Goal: Task Accomplishment & Management: Use online tool/utility

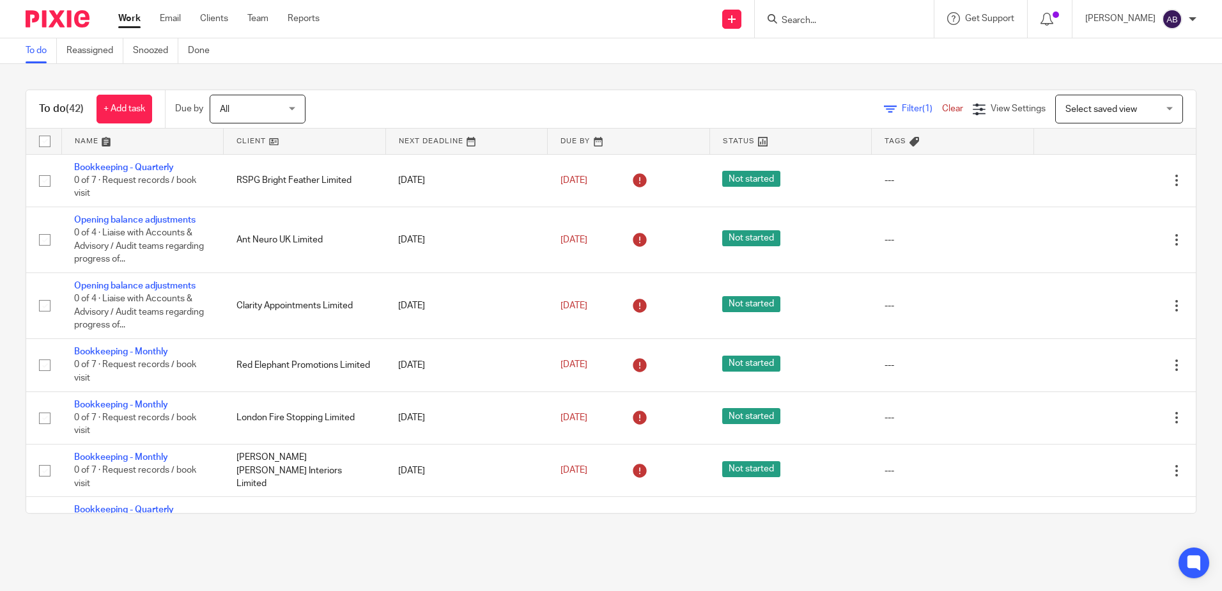
click at [325, 134] on link at bounding box center [305, 142] width 162 height 26
click at [328, 136] on link at bounding box center [305, 142] width 162 height 26
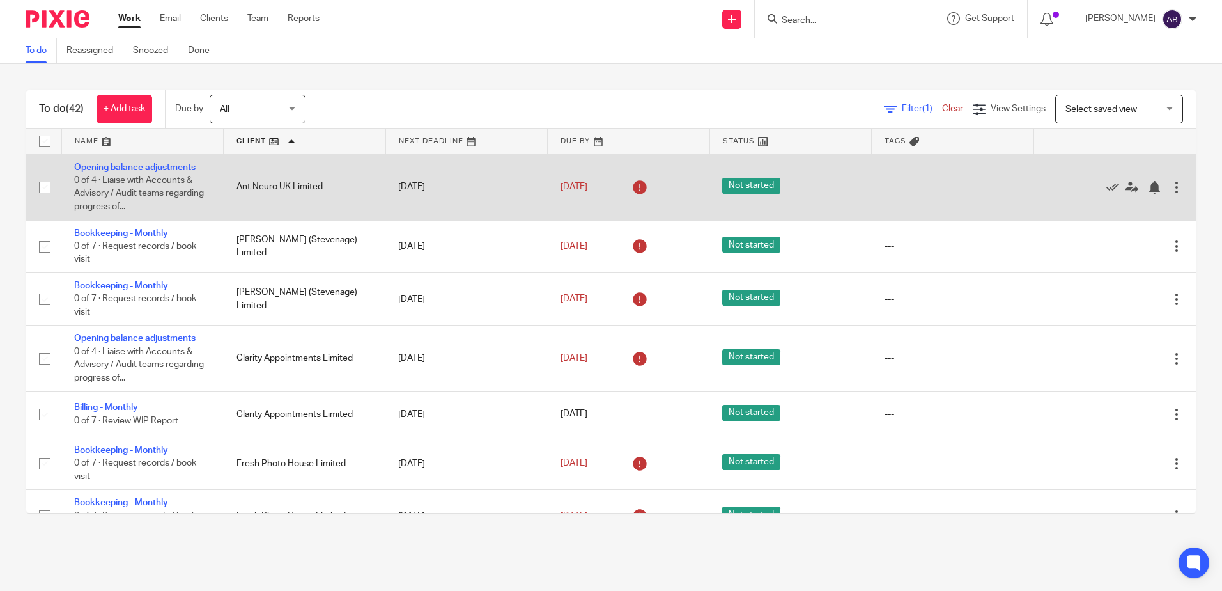
click at [143, 166] on link "Opening balance adjustments" at bounding box center [134, 167] width 121 height 9
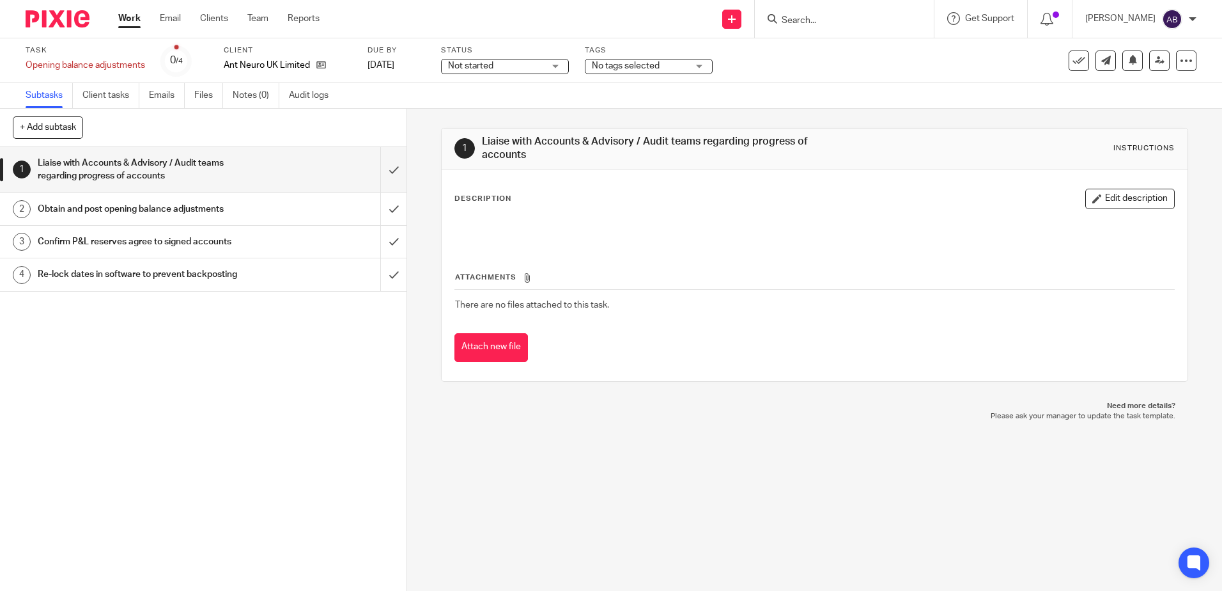
click at [1180, 49] on div "Task Opening balance adjustments Save Opening balance adjustments 0 /4 Client A…" at bounding box center [611, 60] width 1171 height 31
drag, startPoint x: 1180, startPoint y: 49, endPoint x: 1174, endPoint y: 63, distance: 15.2
click at [1180, 63] on icon at bounding box center [1186, 60] width 13 height 13
click at [1088, 169] on button "Delete" at bounding box center [1128, 167] width 102 height 10
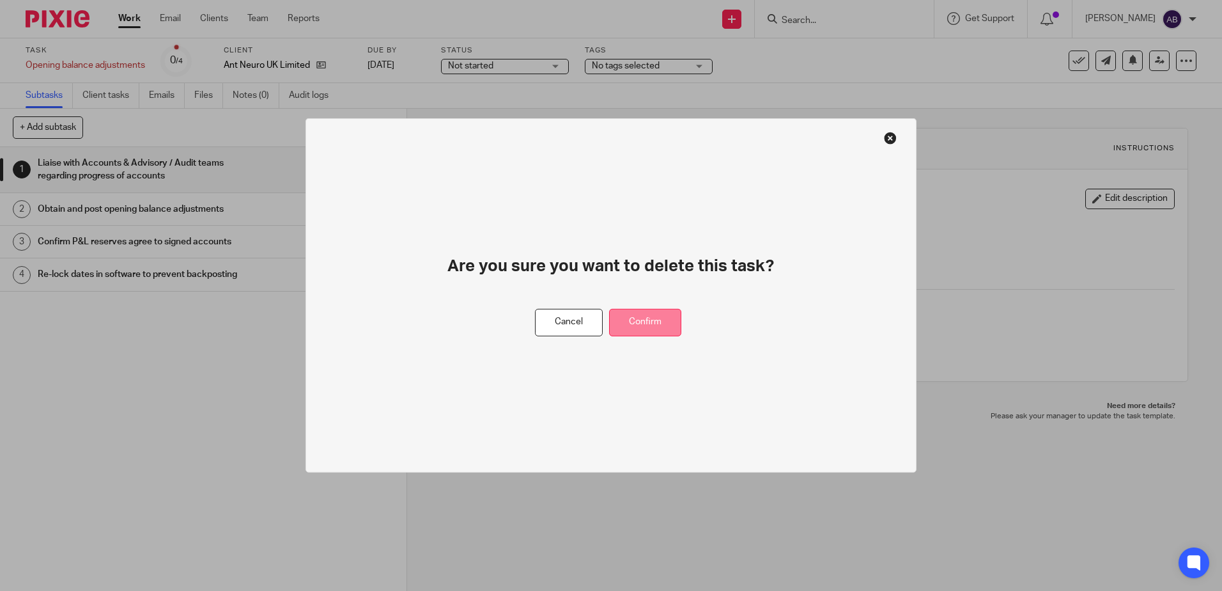
click at [653, 316] on button "Confirm" at bounding box center [645, 322] width 72 height 27
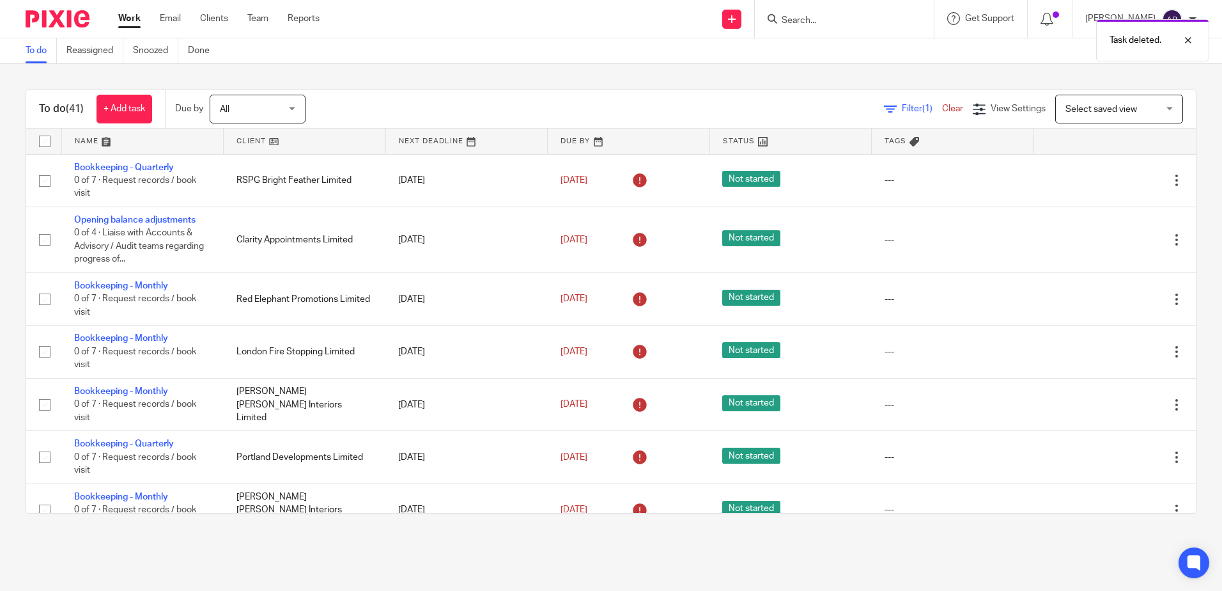
click at [261, 141] on link at bounding box center [305, 142] width 162 height 26
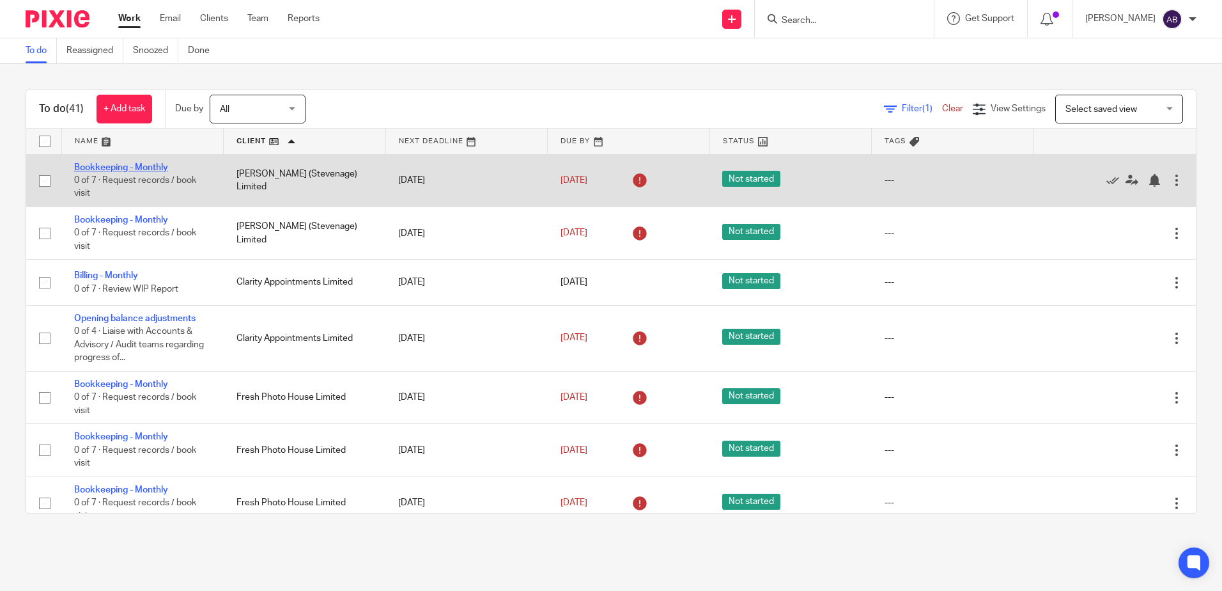
click at [129, 166] on link "Bookkeeping - Monthly" at bounding box center [121, 167] width 94 height 9
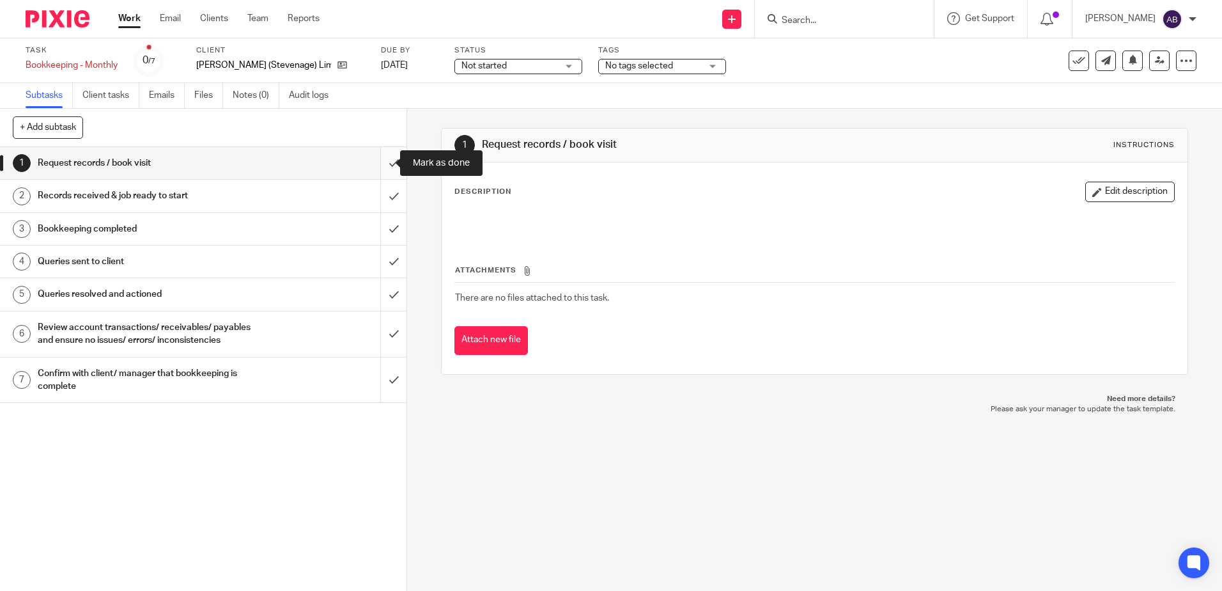
click at [375, 159] on input "submit" at bounding box center [203, 163] width 407 height 32
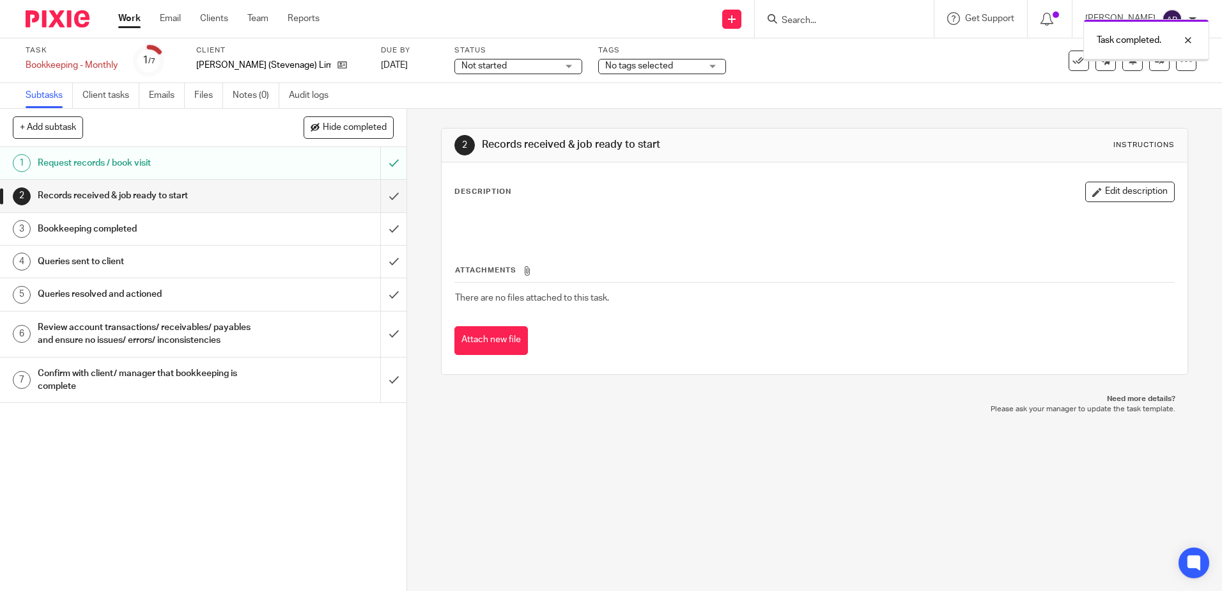
click at [385, 194] on input "submit" at bounding box center [203, 196] width 407 height 32
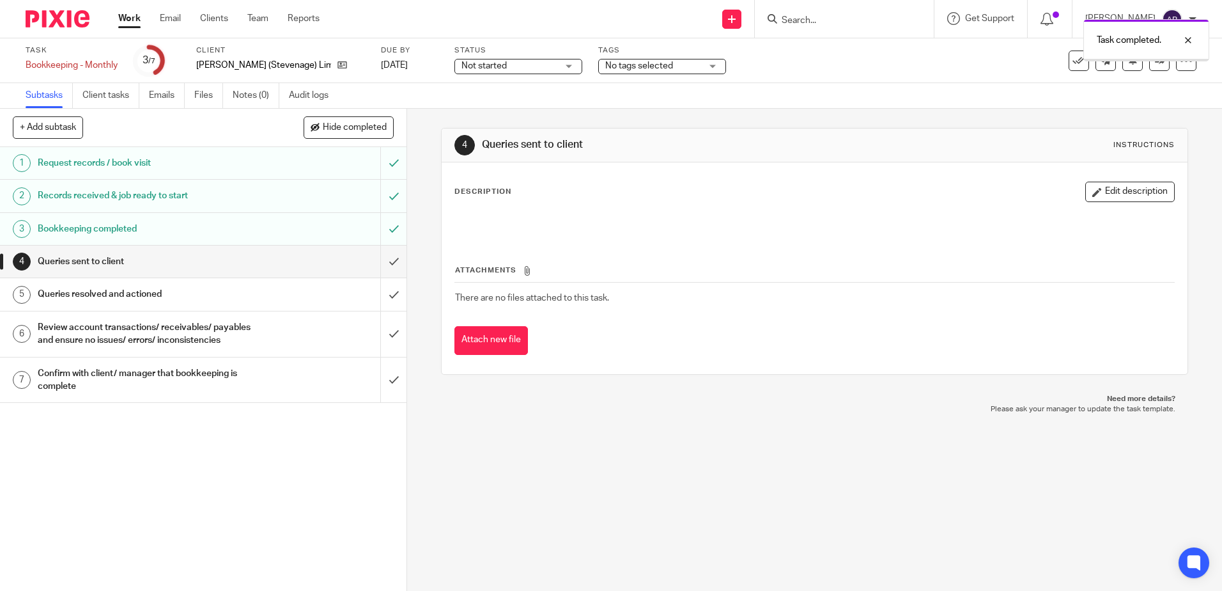
click at [377, 259] on input "submit" at bounding box center [203, 262] width 407 height 32
click at [378, 308] on input "submit" at bounding box center [203, 294] width 407 height 32
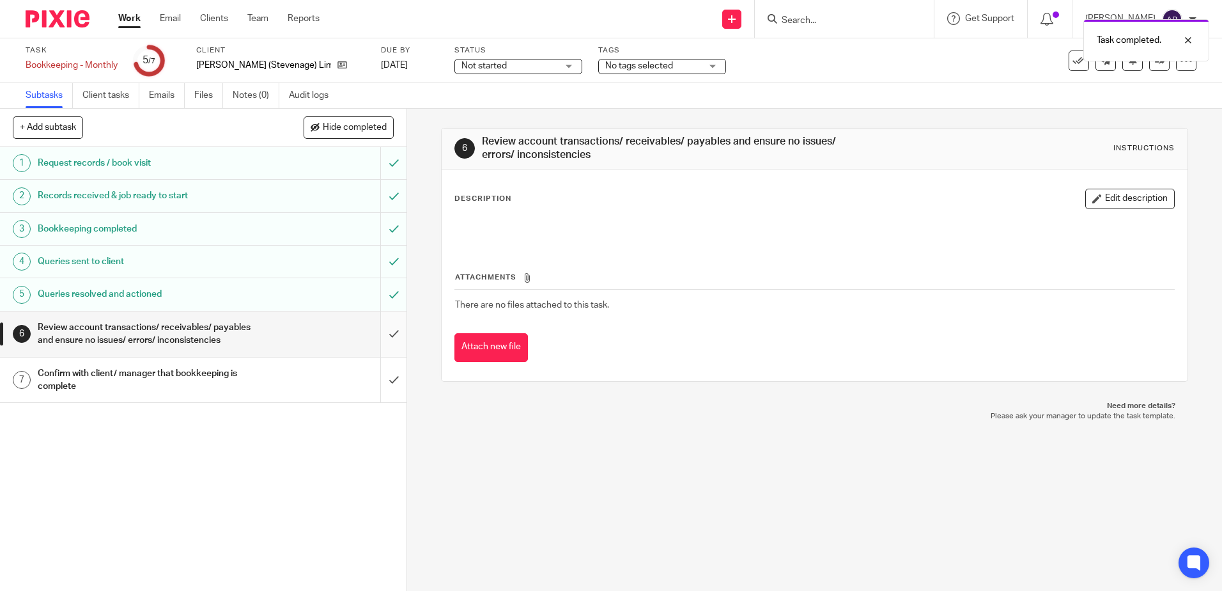
click at [383, 339] on input "submit" at bounding box center [203, 333] width 407 height 45
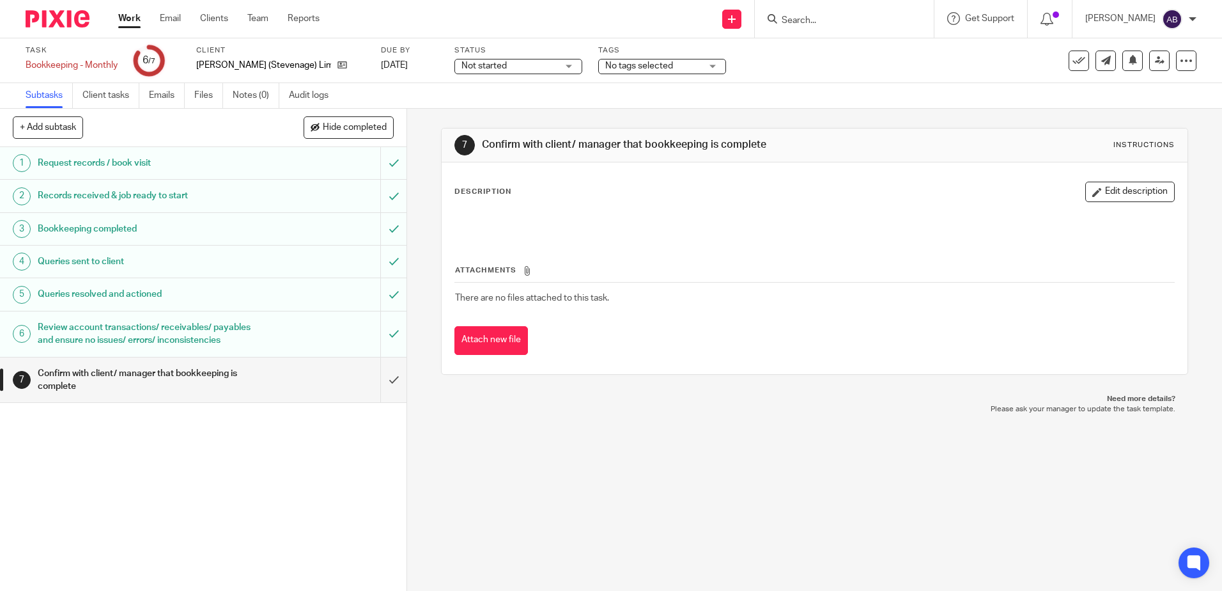
click at [378, 399] on input "submit" at bounding box center [203, 379] width 407 height 45
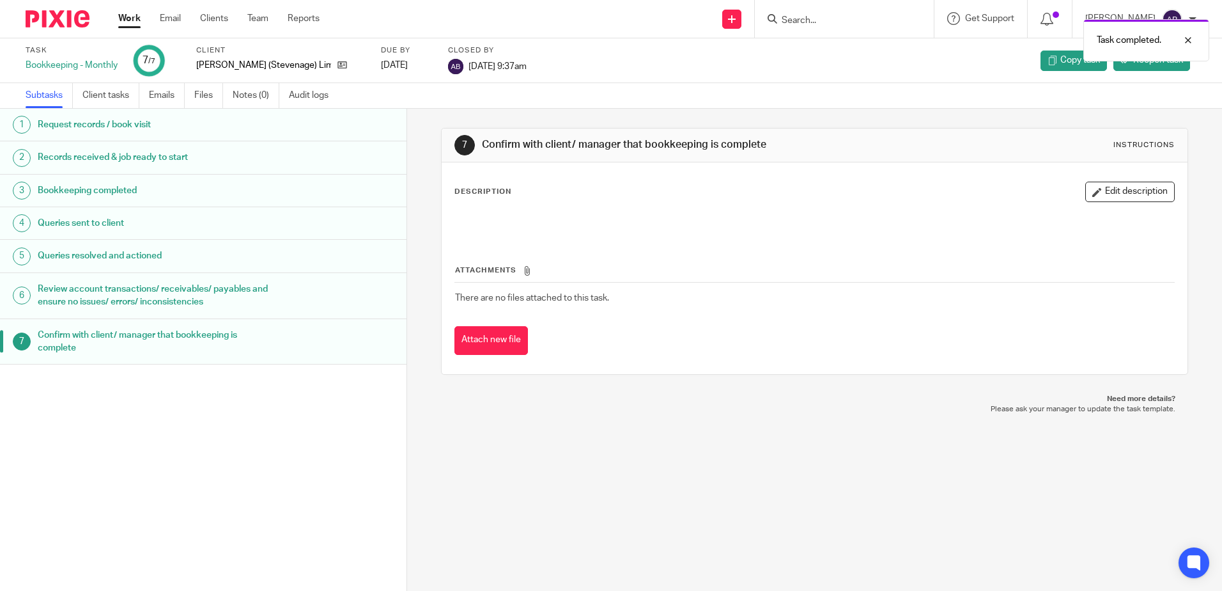
click at [125, 22] on link "Work" at bounding box center [129, 18] width 22 height 13
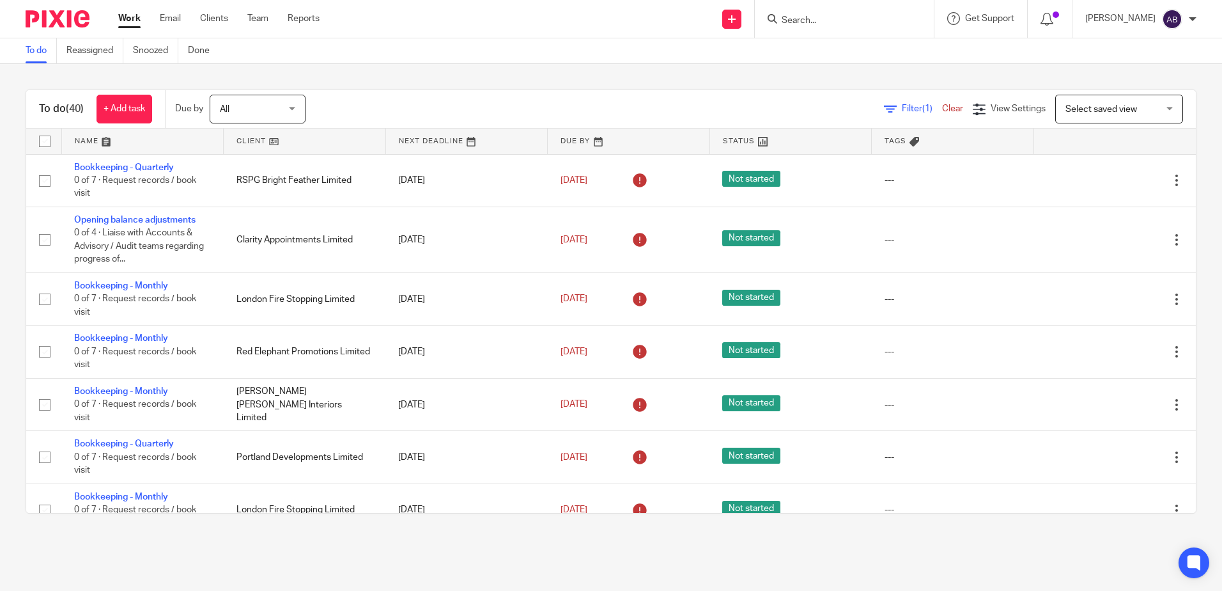
click at [272, 148] on link at bounding box center [305, 142] width 162 height 26
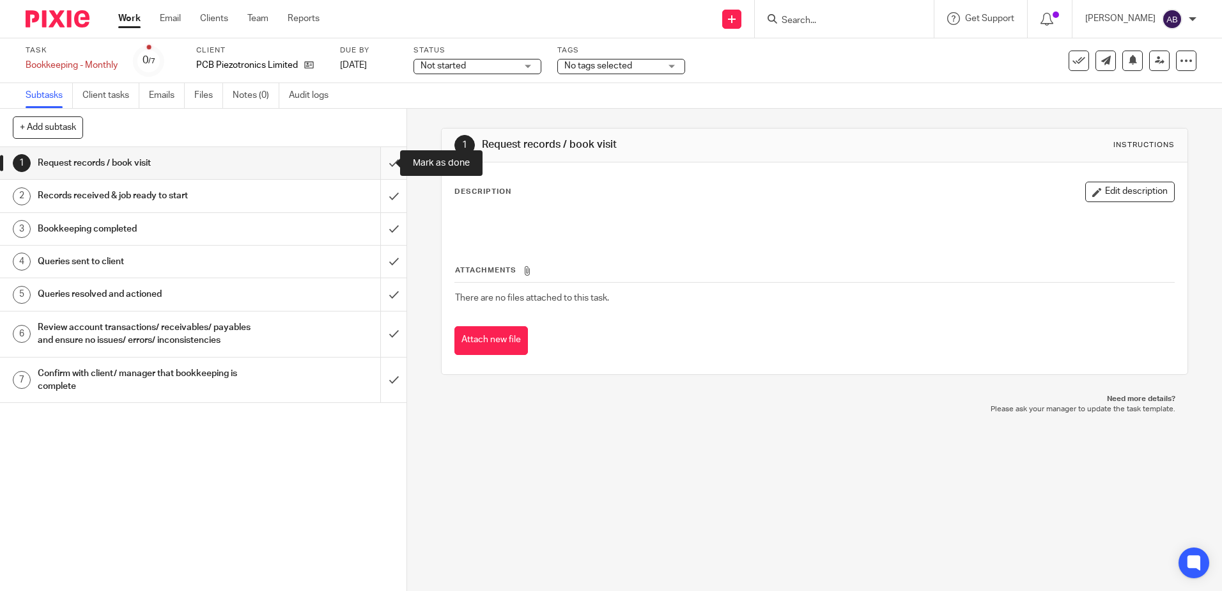
click at [370, 164] on input "submit" at bounding box center [203, 163] width 407 height 32
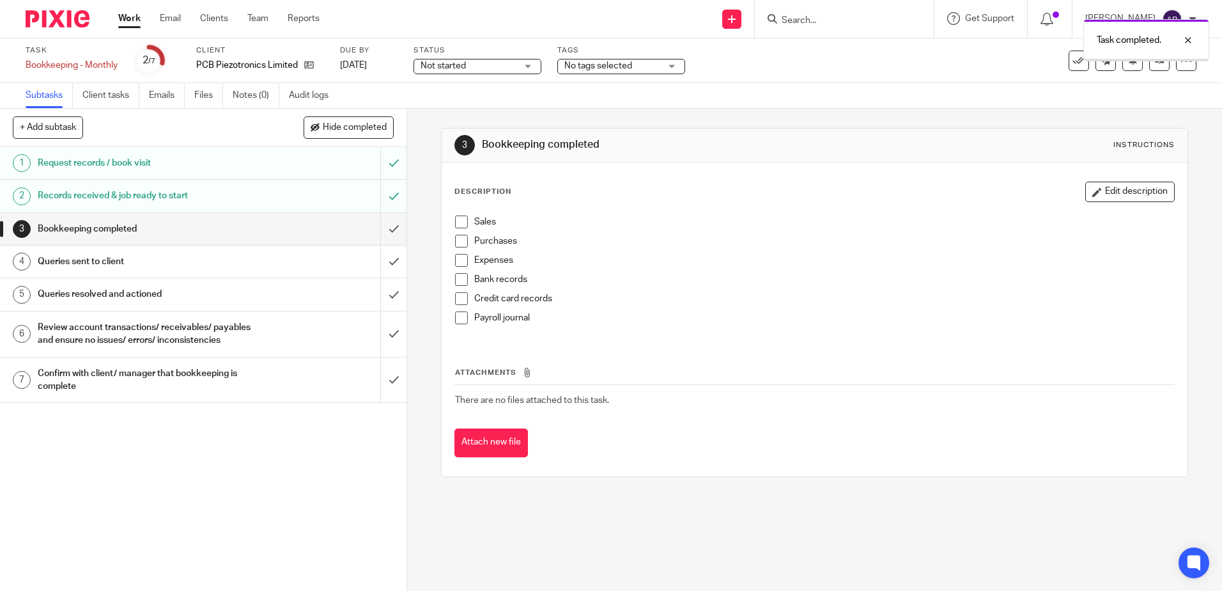
click at [382, 228] on input "submit" at bounding box center [203, 229] width 407 height 32
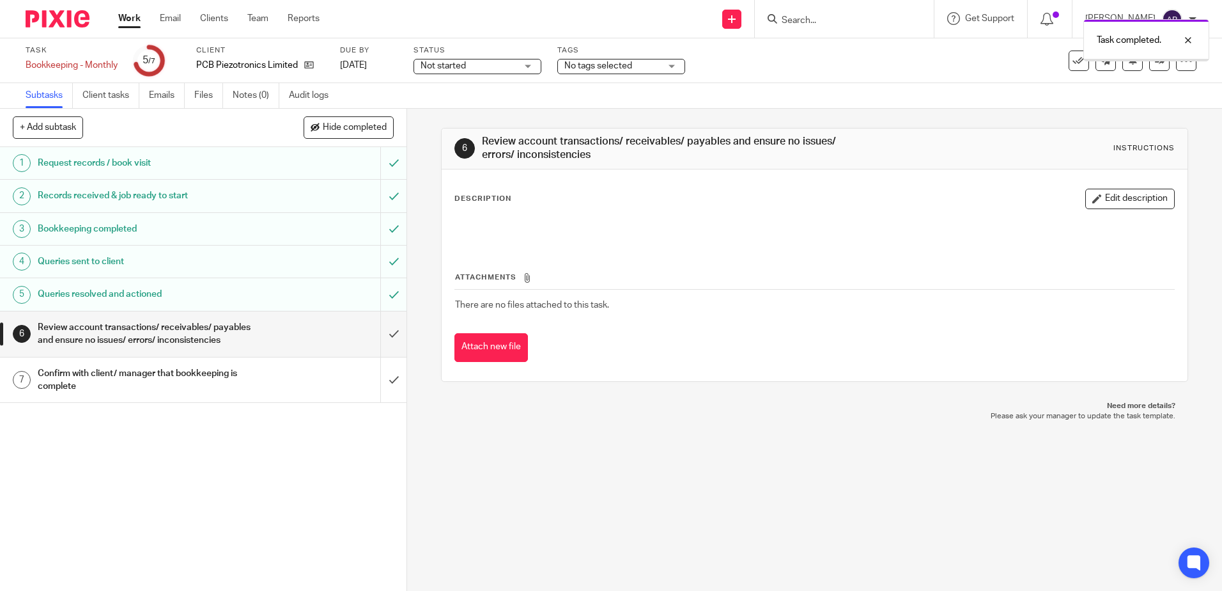
click at [376, 336] on input "submit" at bounding box center [203, 333] width 407 height 45
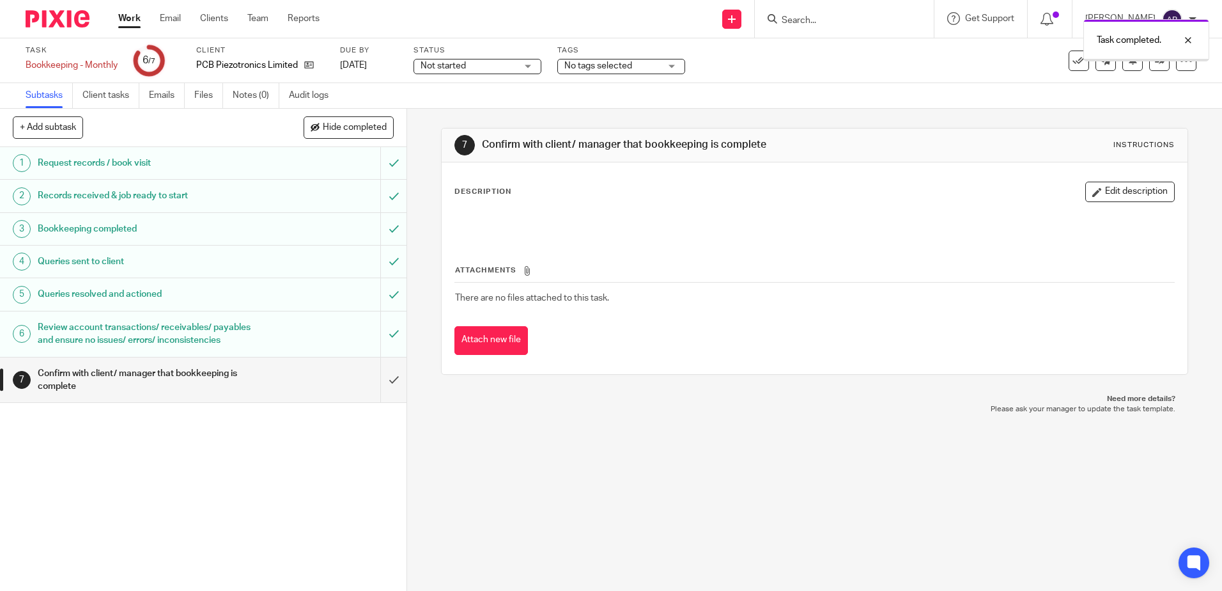
click at [382, 395] on input "submit" at bounding box center [203, 379] width 407 height 45
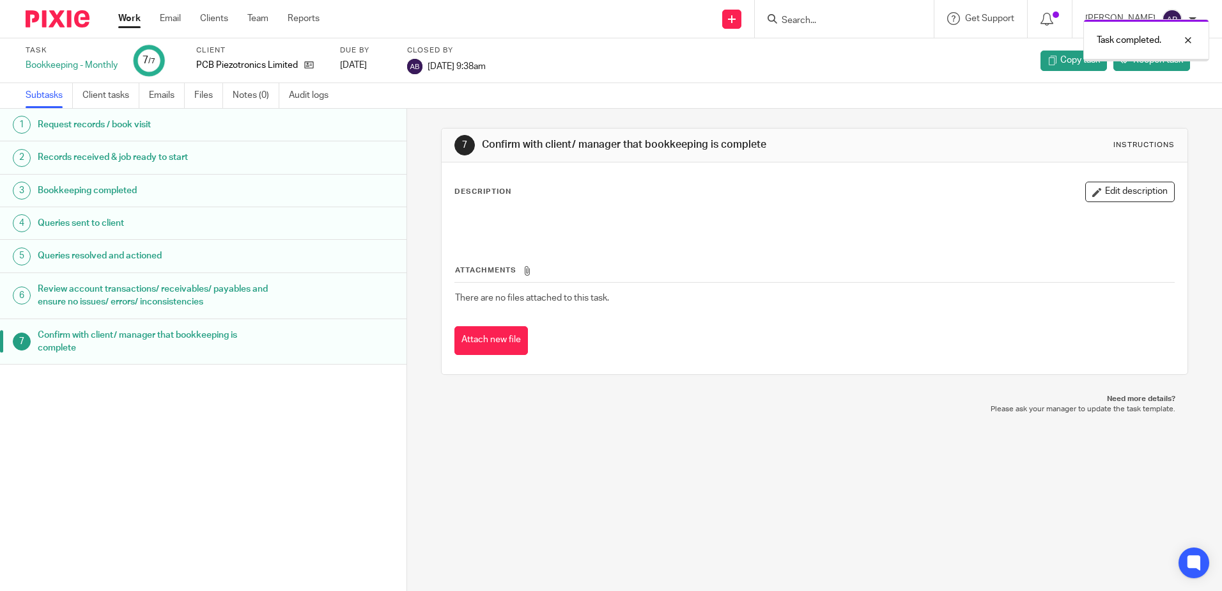
click at [131, 16] on link "Work" at bounding box center [129, 18] width 22 height 13
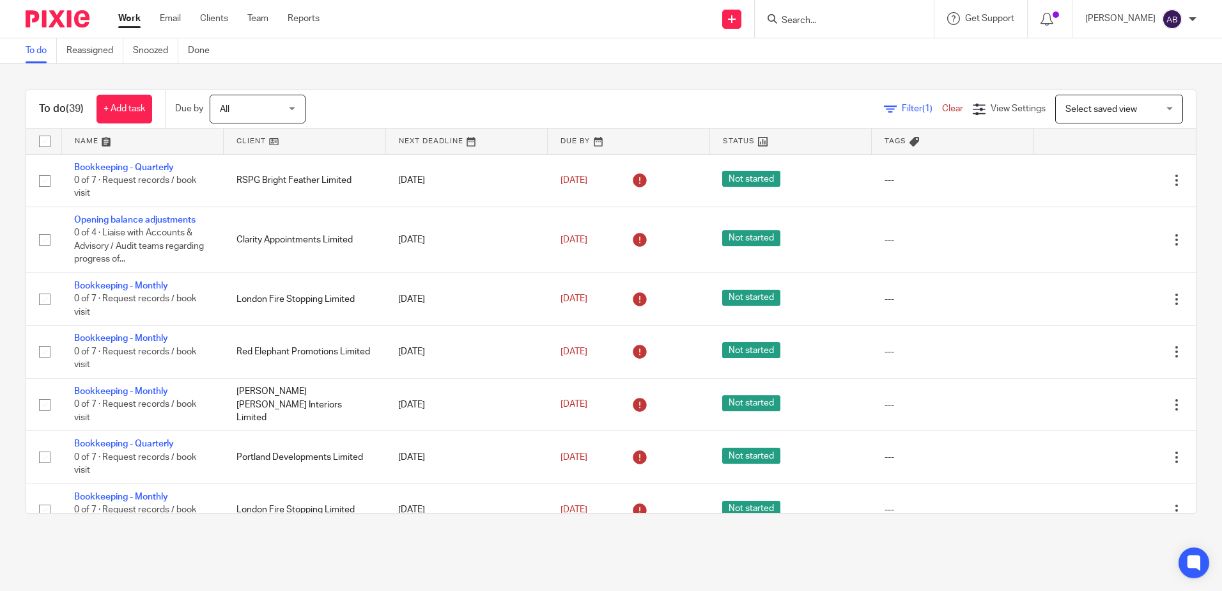
click at [296, 141] on link at bounding box center [305, 142] width 162 height 26
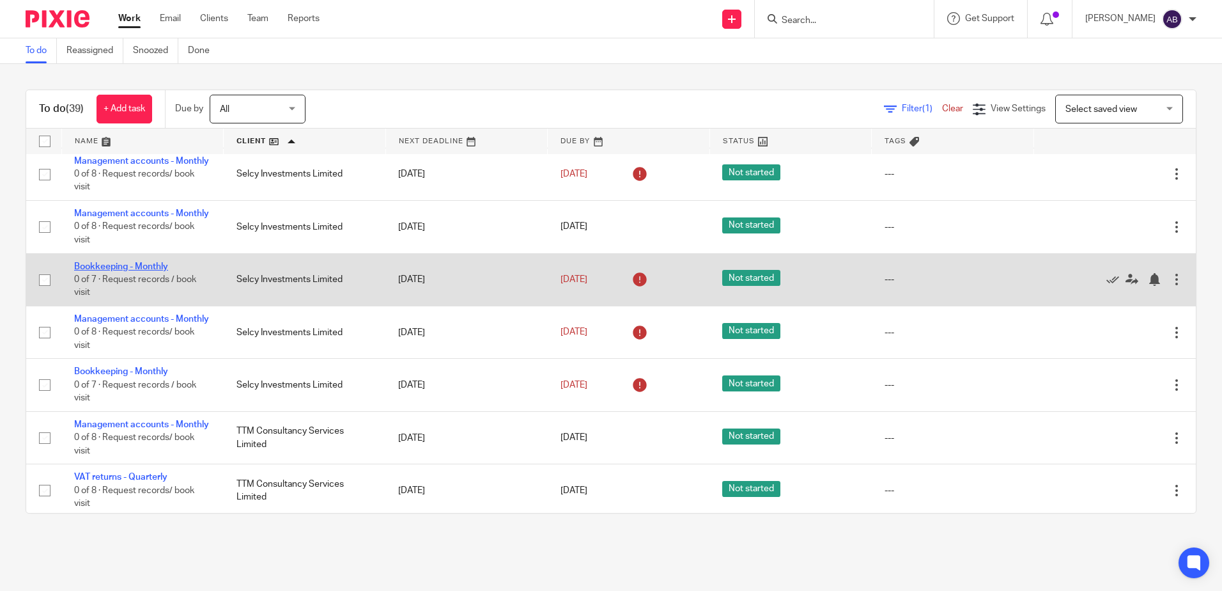
scroll to position [1470, 0]
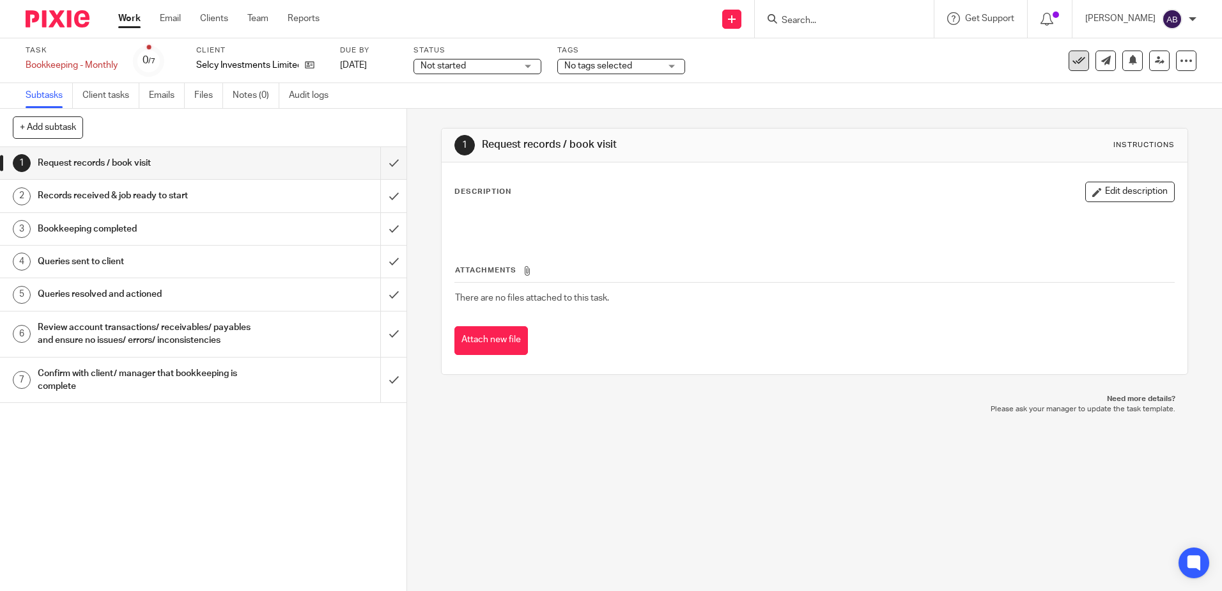
click at [1069, 54] on button at bounding box center [1079, 61] width 20 height 20
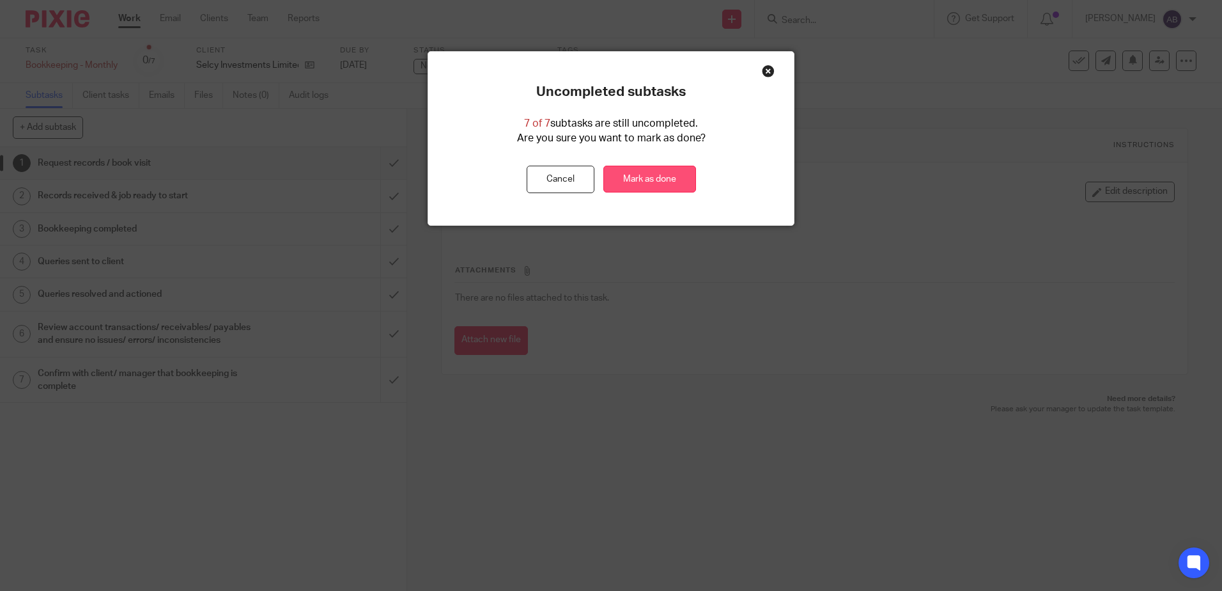
click at [611, 178] on link "Mark as done" at bounding box center [650, 179] width 93 height 27
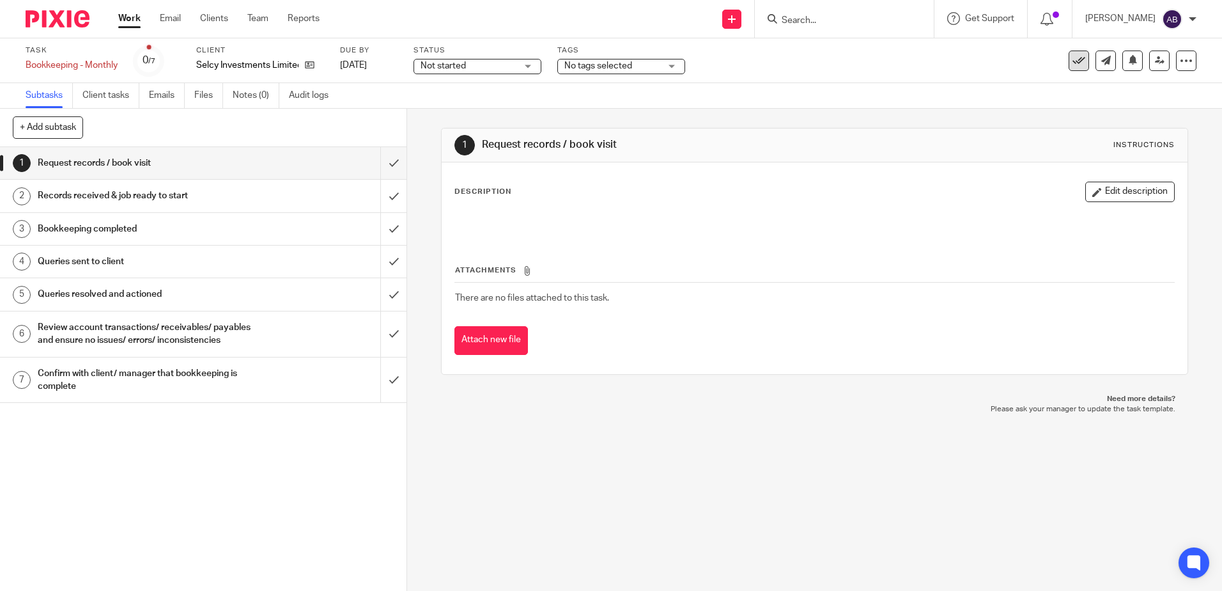
click at [1073, 58] on icon at bounding box center [1079, 60] width 13 height 13
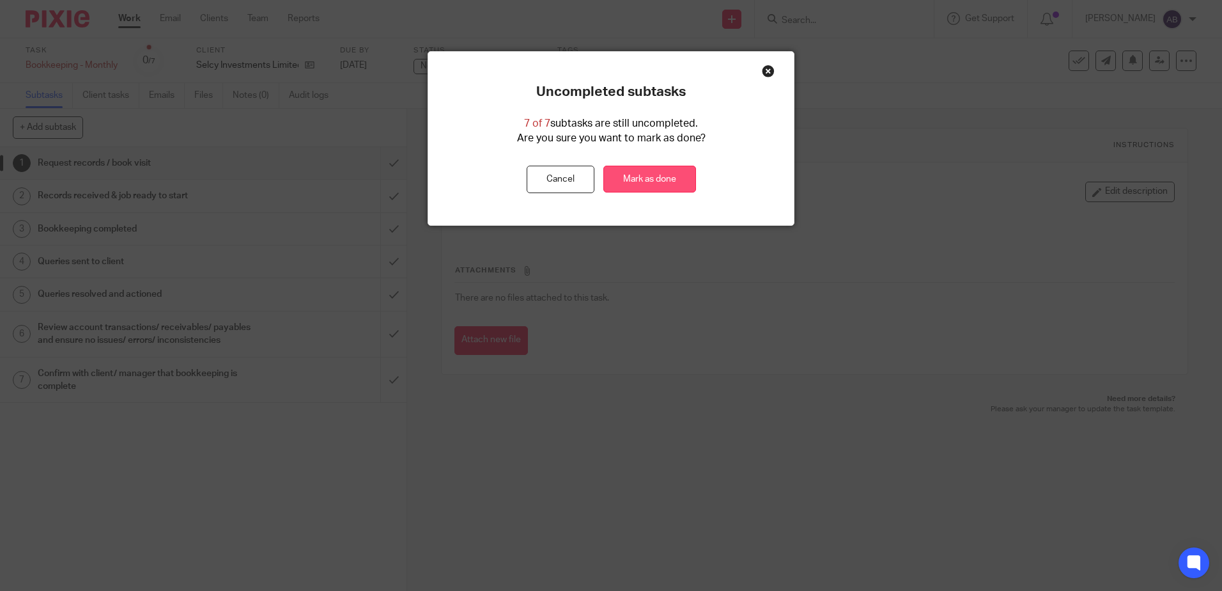
click at [687, 180] on link "Mark as done" at bounding box center [650, 179] width 93 height 27
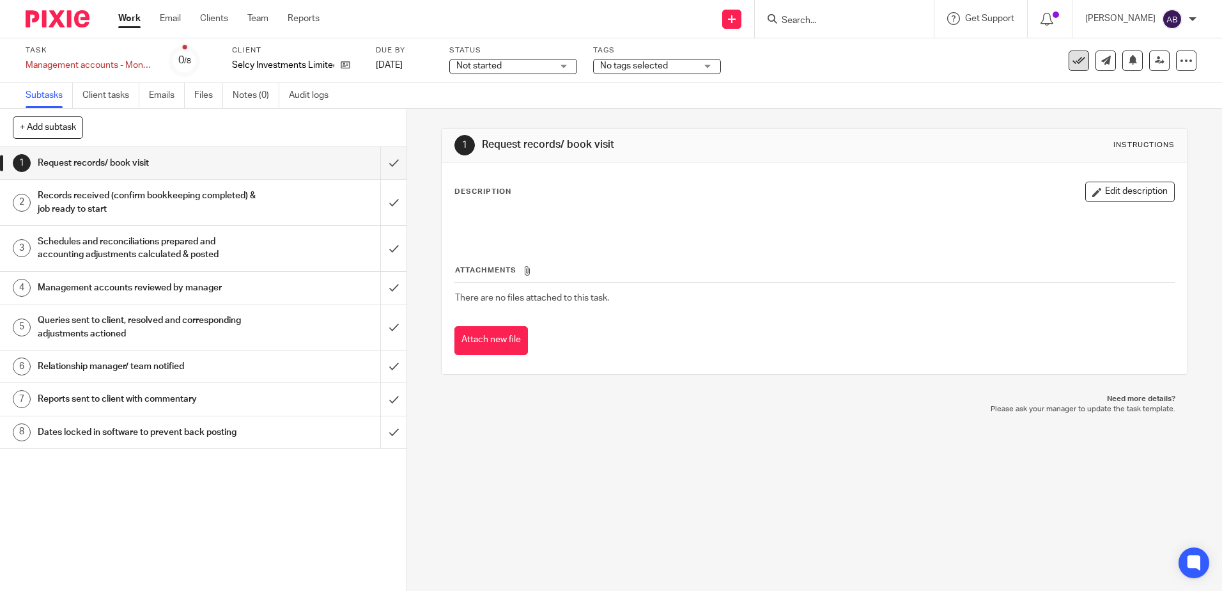
click at [1073, 56] on icon at bounding box center [1079, 60] width 13 height 13
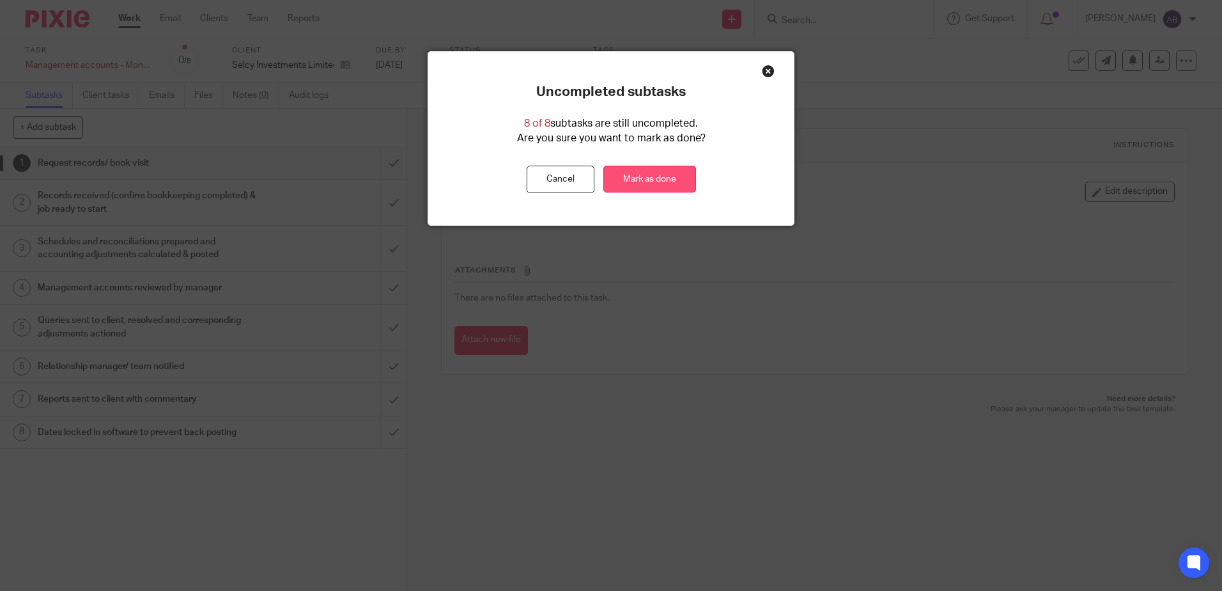
drag, startPoint x: 666, startPoint y: 182, endPoint x: 668, endPoint y: 174, distance: 8.5
click at [666, 182] on link "Mark as done" at bounding box center [650, 179] width 93 height 27
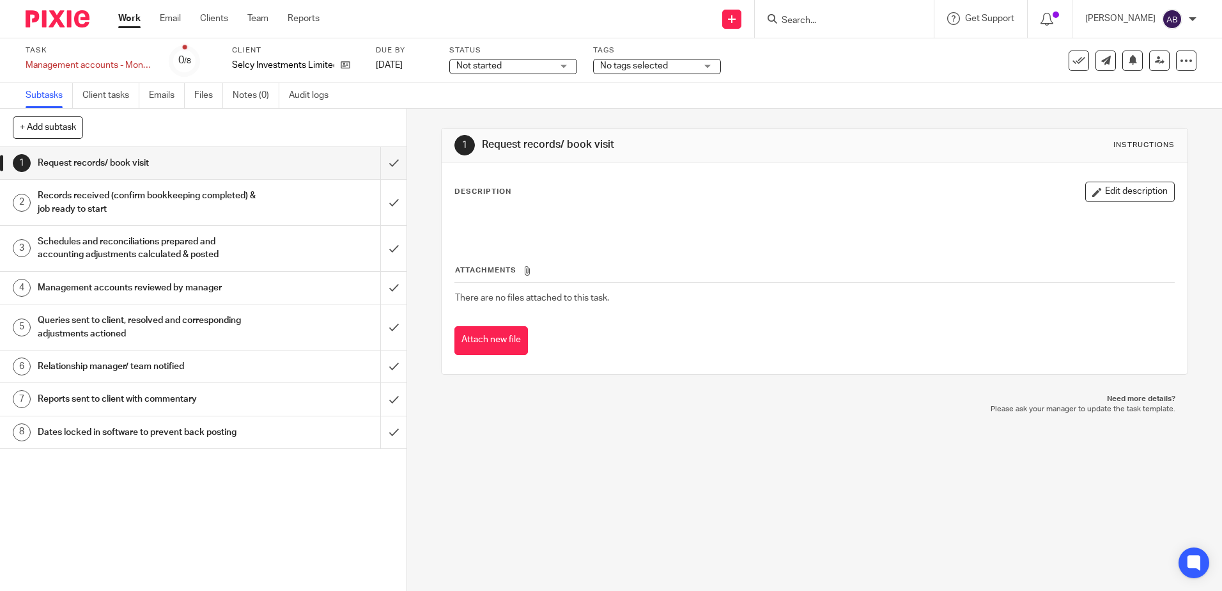
click at [1070, 72] on div "Task Management accounts - Monthly Save Management accounts - Monthly 0 /8 Clie…" at bounding box center [611, 60] width 1171 height 31
click at [1074, 63] on icon at bounding box center [1079, 60] width 13 height 13
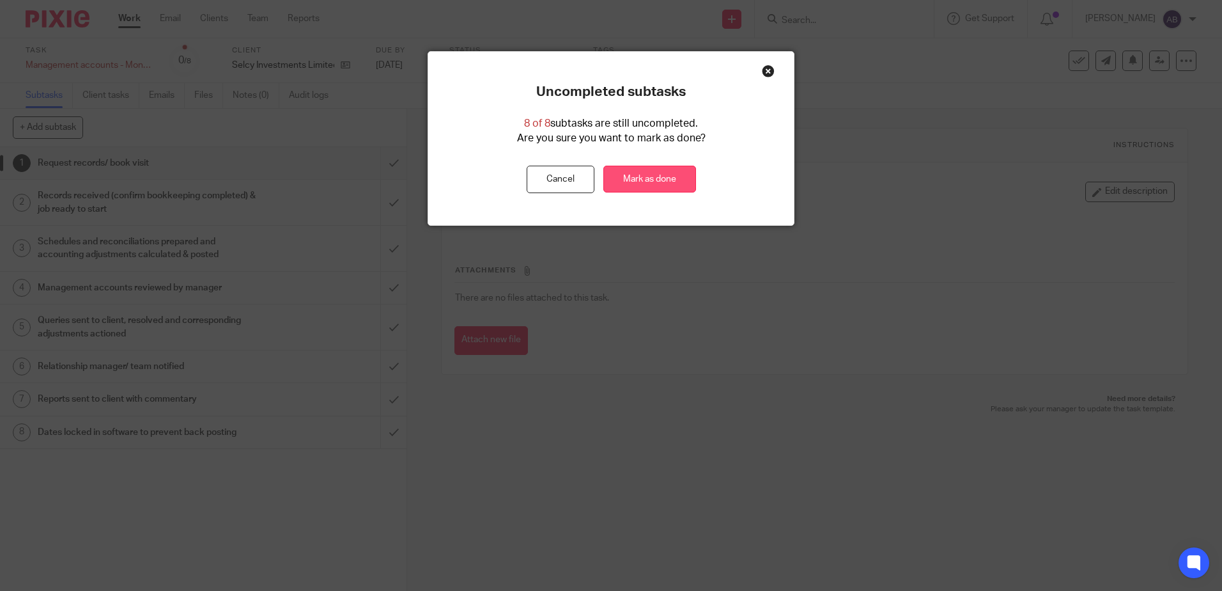
click at [676, 173] on link "Mark as done" at bounding box center [650, 179] width 93 height 27
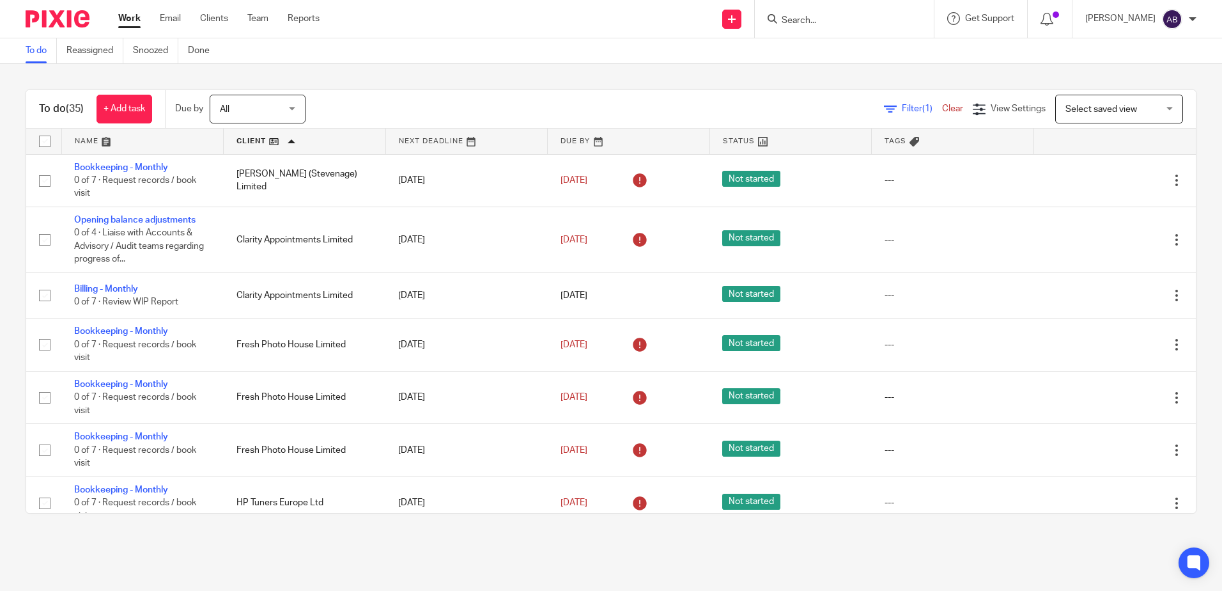
click at [332, 139] on link at bounding box center [305, 142] width 162 height 26
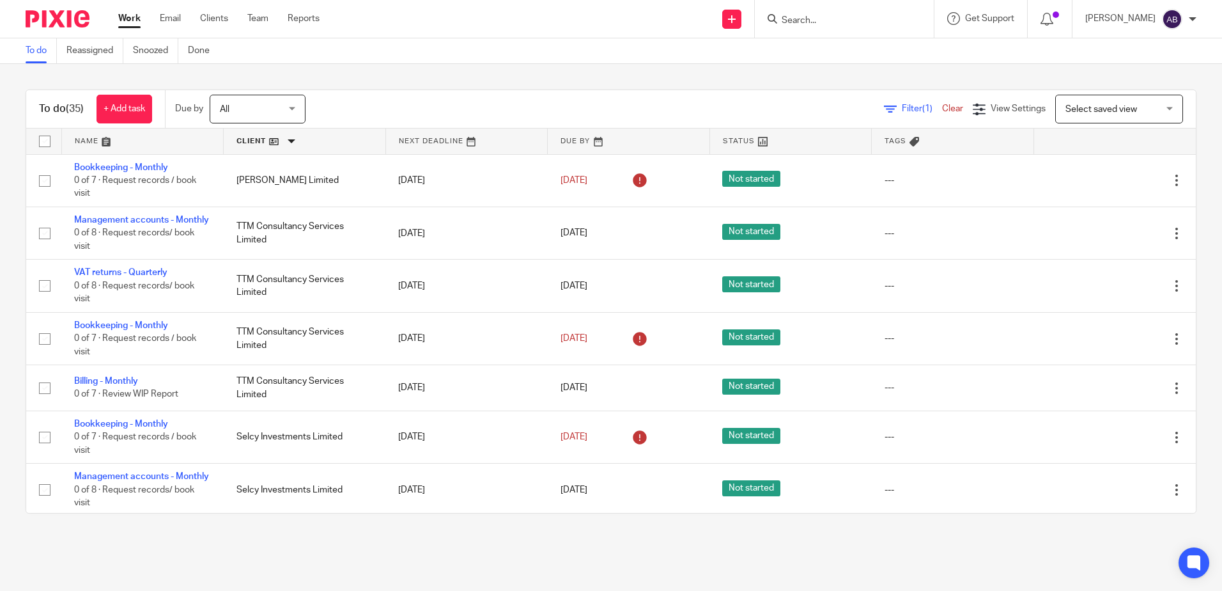
click at [321, 134] on link at bounding box center [305, 142] width 162 height 26
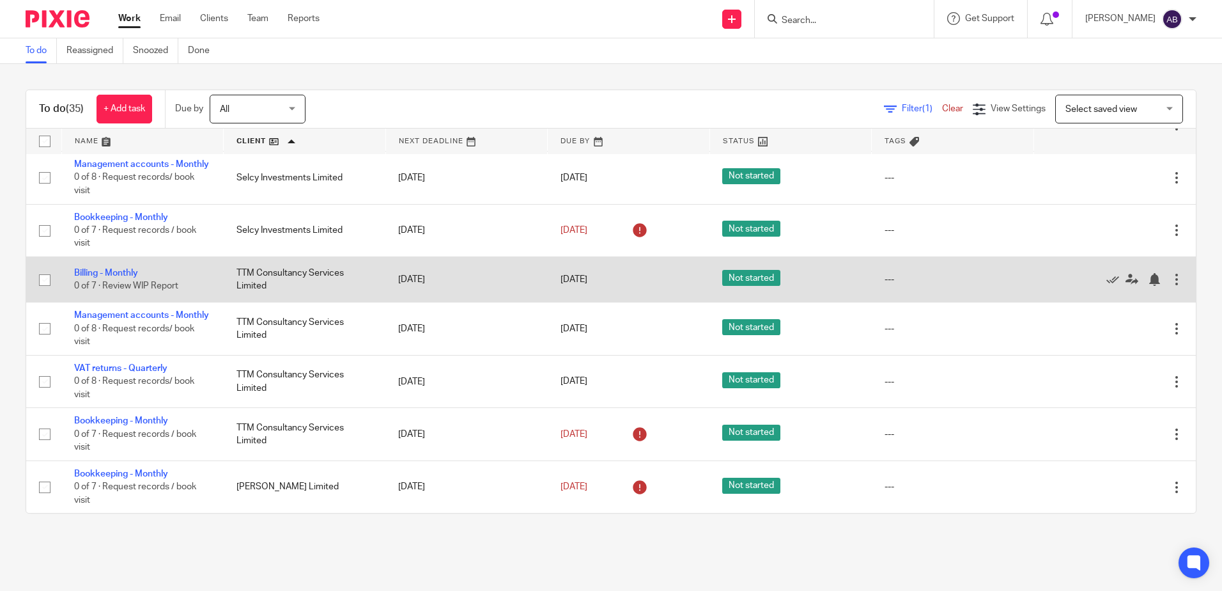
scroll to position [1517, 0]
